Goal: Transaction & Acquisition: Purchase product/service

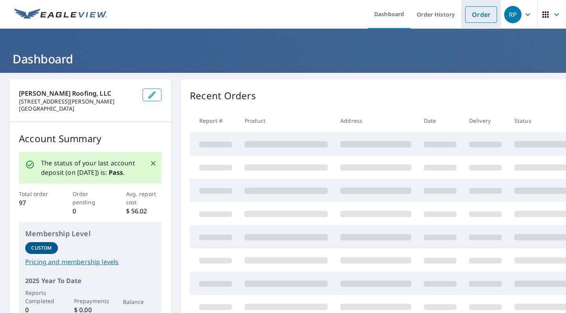
click at [481, 15] on link "Order" at bounding box center [481, 14] width 32 height 17
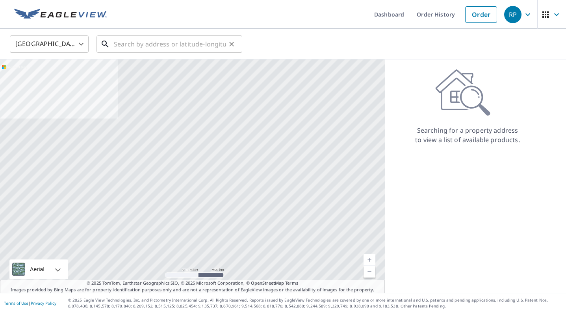
click at [153, 42] on input "text" at bounding box center [170, 44] width 112 height 22
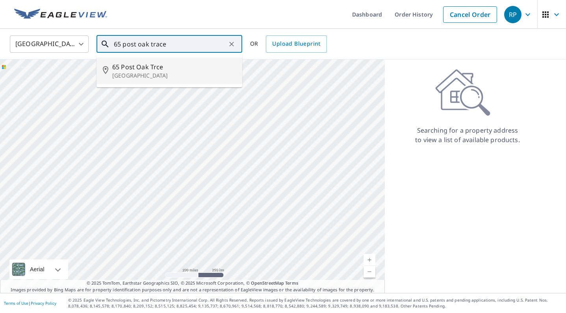
click at [128, 68] on span "65 Post Oak Trce" at bounding box center [174, 66] width 124 height 9
type input "[STREET_ADDRESS]"
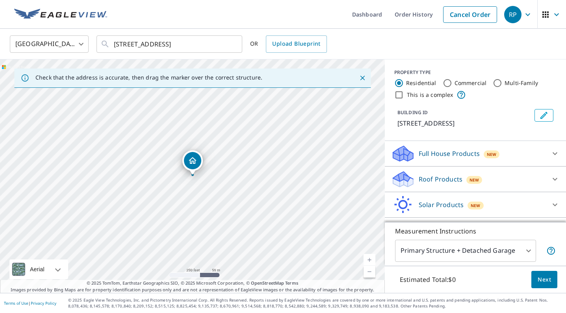
click at [451, 178] on p "Roof Products" at bounding box center [440, 178] width 44 height 9
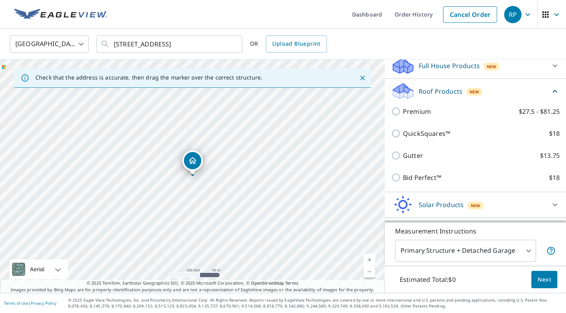
scroll to position [92, 0]
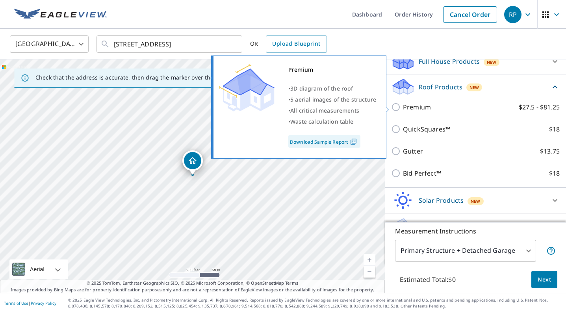
click at [421, 108] on p "Premium" at bounding box center [417, 106] width 28 height 9
click at [403, 108] on input "Premium $27.5 - $81.25" at bounding box center [397, 106] width 12 height 9
checkbox input "true"
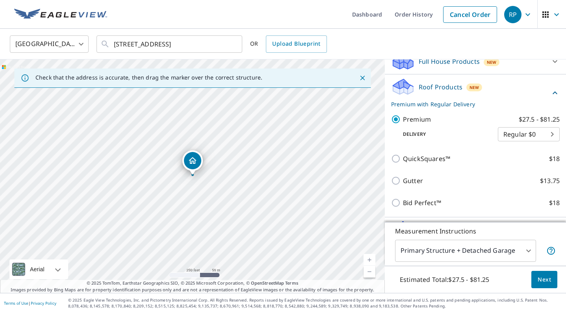
click at [543, 276] on span "Next" at bounding box center [543, 280] width 13 height 10
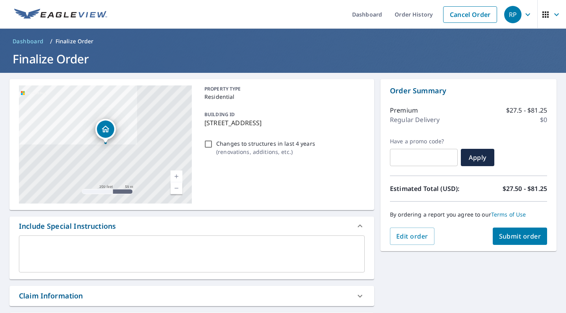
click at [525, 242] on button "Submit order" at bounding box center [519, 236] width 55 height 17
checkbox input "true"
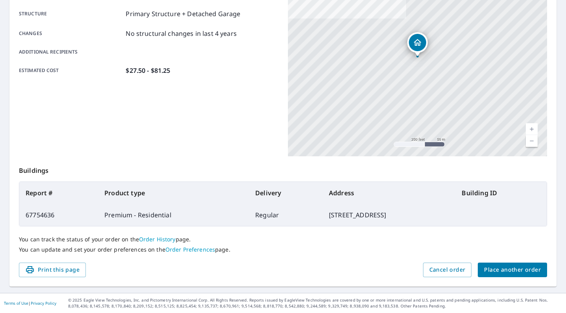
scroll to position [150, 0]
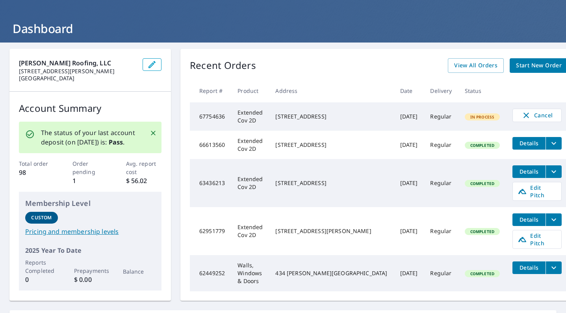
scroll to position [37, 0]
